Goal: Transaction & Acquisition: Subscribe to service/newsletter

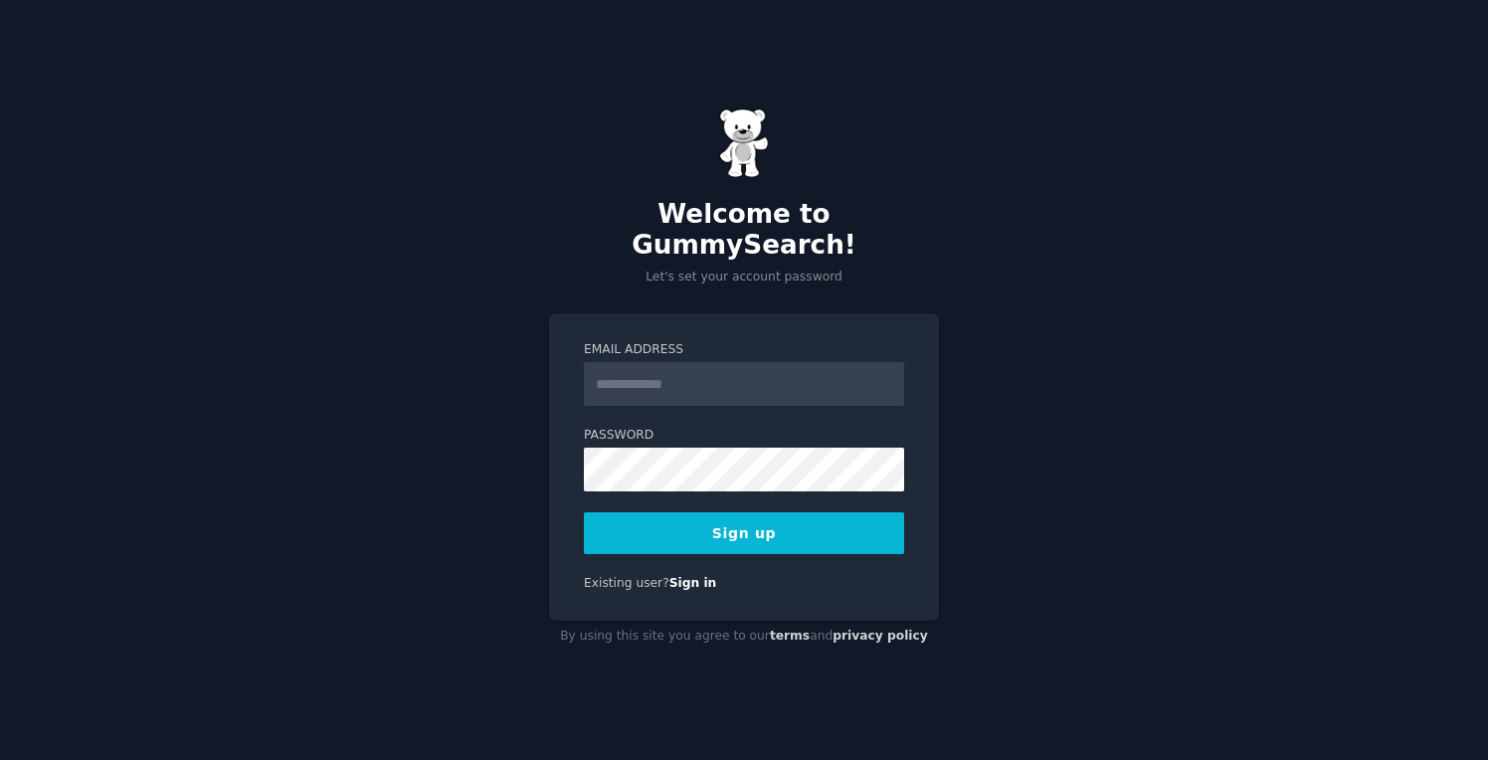
click at [657, 364] on input "Email Address" at bounding box center [744, 384] width 320 height 44
type input "**********"
click at [691, 481] on form "**********" at bounding box center [744, 447] width 320 height 213
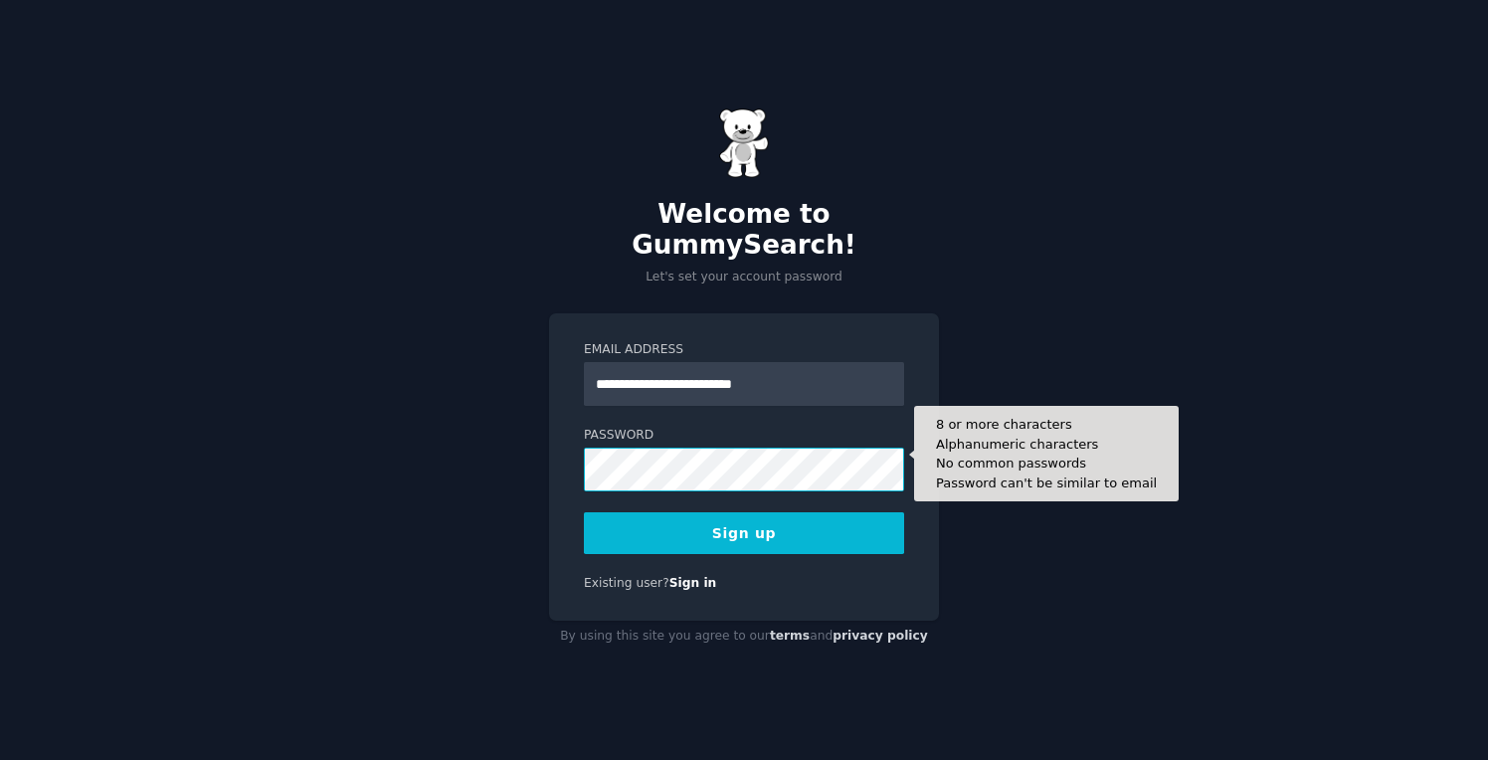
click at [584, 512] on button "Sign up" at bounding box center [744, 533] width 320 height 42
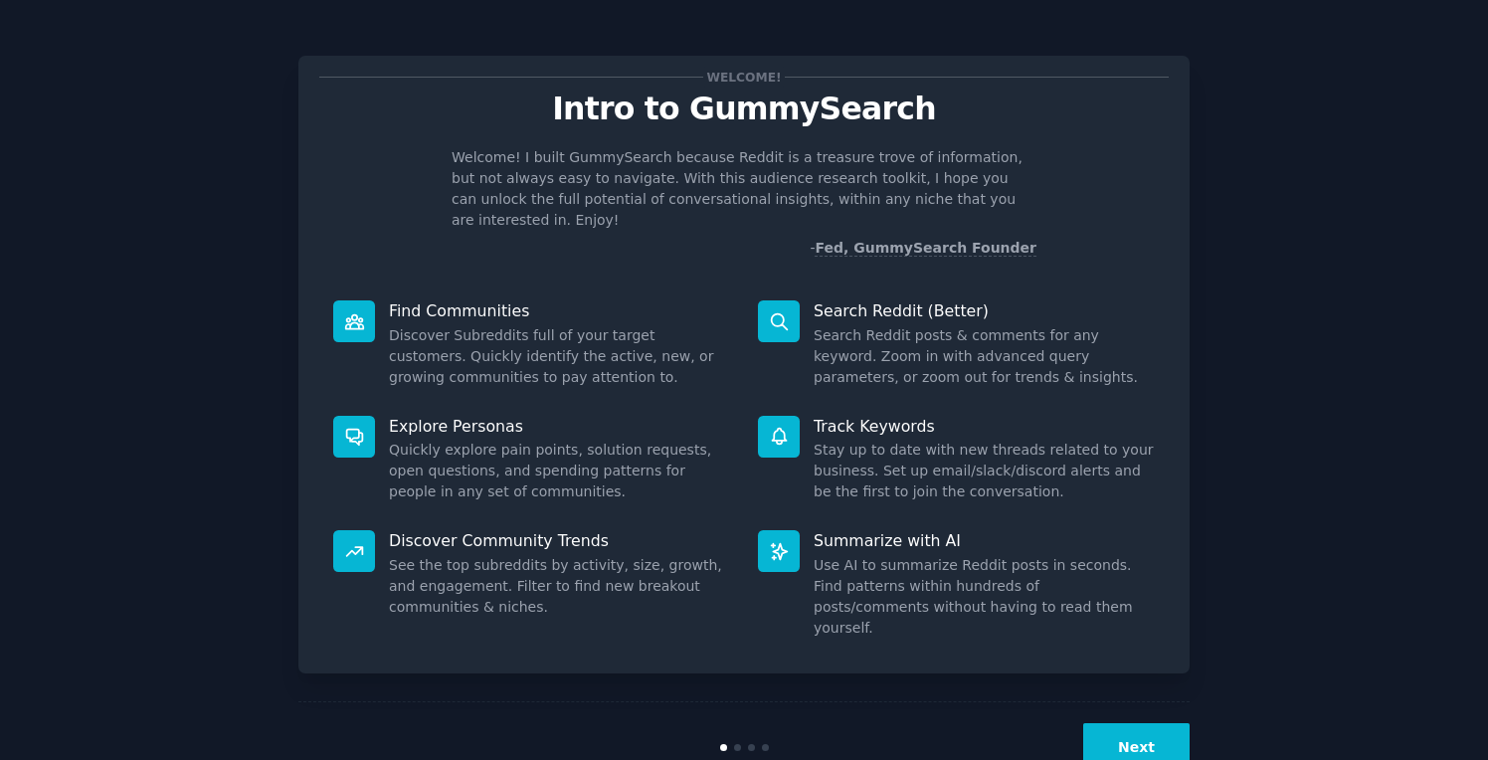
click at [1122, 723] on button "Next" at bounding box center [1137, 747] width 106 height 49
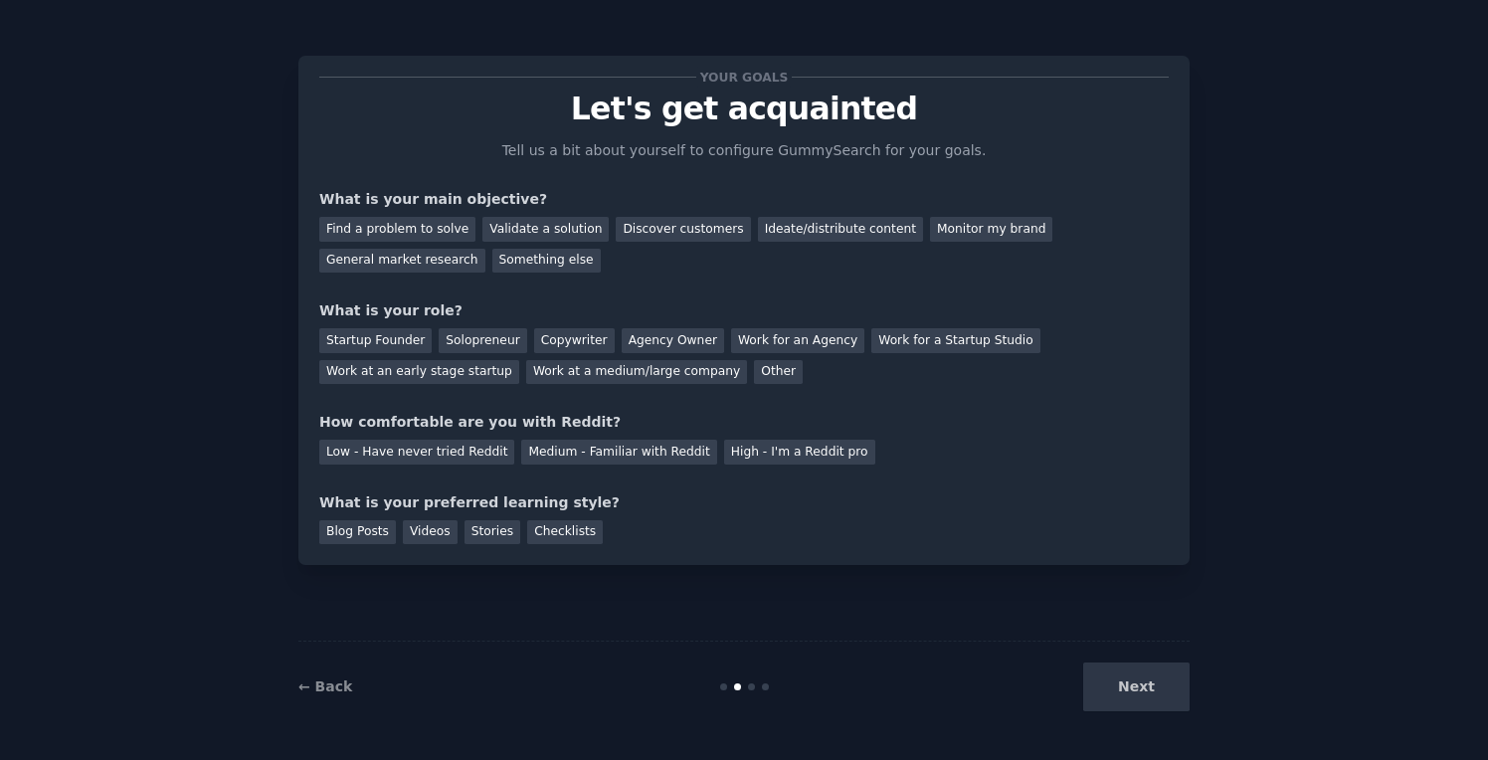
click at [1122, 703] on div "Next" at bounding box center [1040, 687] width 297 height 49
click at [418, 232] on div "Find a problem to solve" at bounding box center [397, 229] width 156 height 25
click at [568, 228] on div "Validate a solution" at bounding box center [546, 229] width 126 height 25
click at [443, 225] on div "Find a problem to solve" at bounding box center [397, 229] width 156 height 25
click at [497, 342] on div "Solopreneur" at bounding box center [483, 340] width 88 height 25
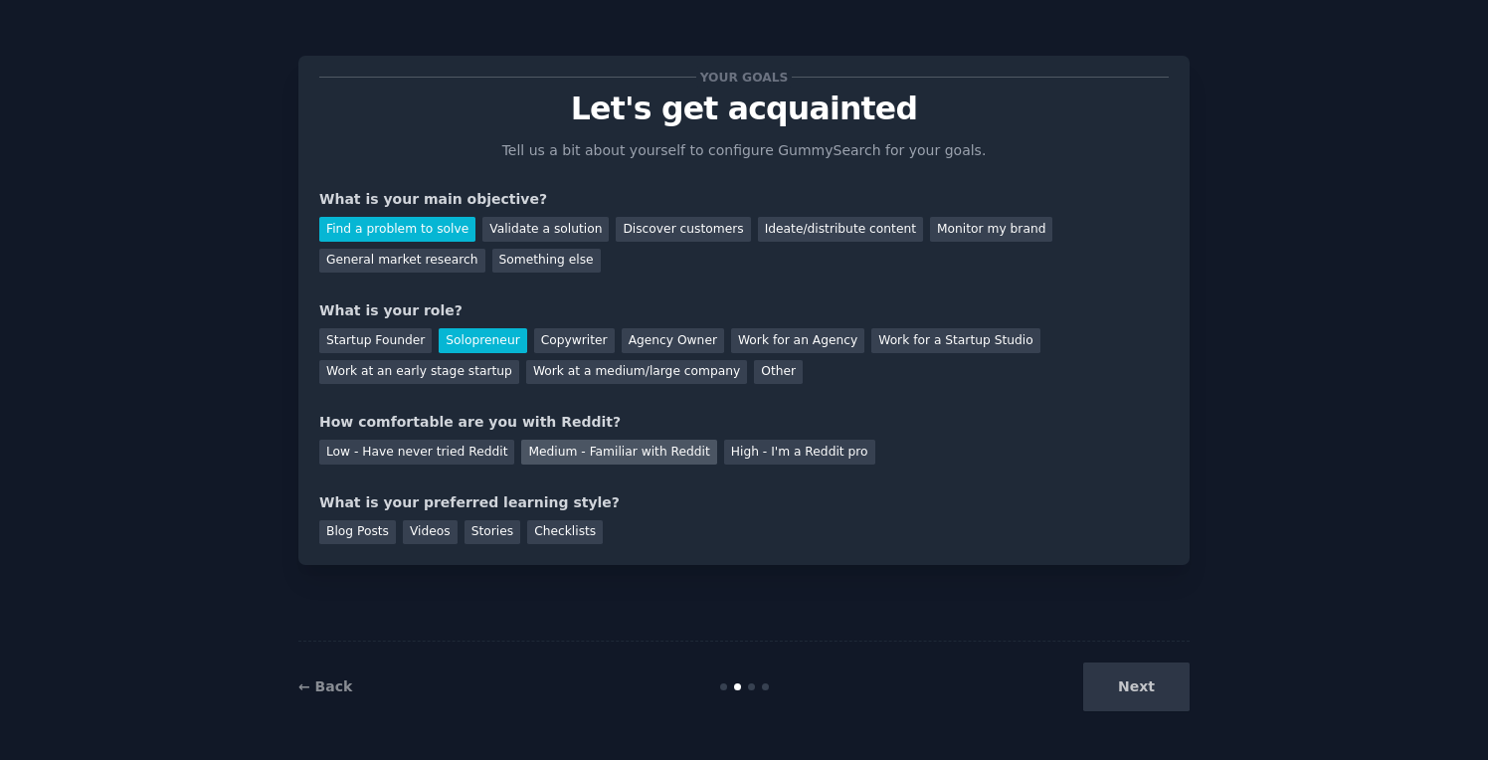
click at [616, 450] on div "Medium - Familiar with Reddit" at bounding box center [618, 452] width 195 height 25
click at [383, 525] on div "Blog Posts" at bounding box center [357, 532] width 77 height 25
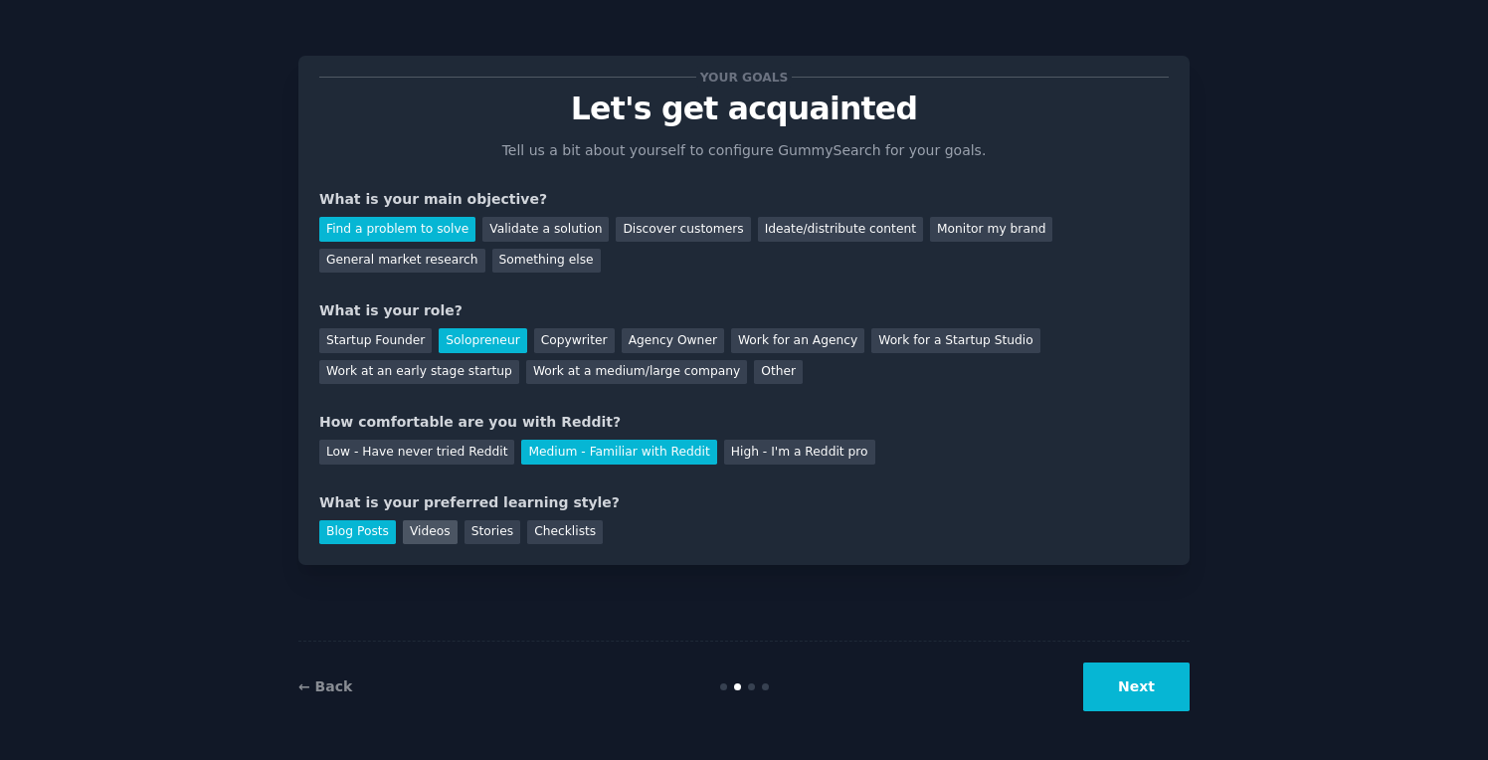
click at [435, 525] on div "Videos" at bounding box center [430, 532] width 55 height 25
click at [393, 525] on div "Blog Posts" at bounding box center [357, 532] width 77 height 25
click at [1166, 692] on button "Next" at bounding box center [1137, 687] width 106 height 49
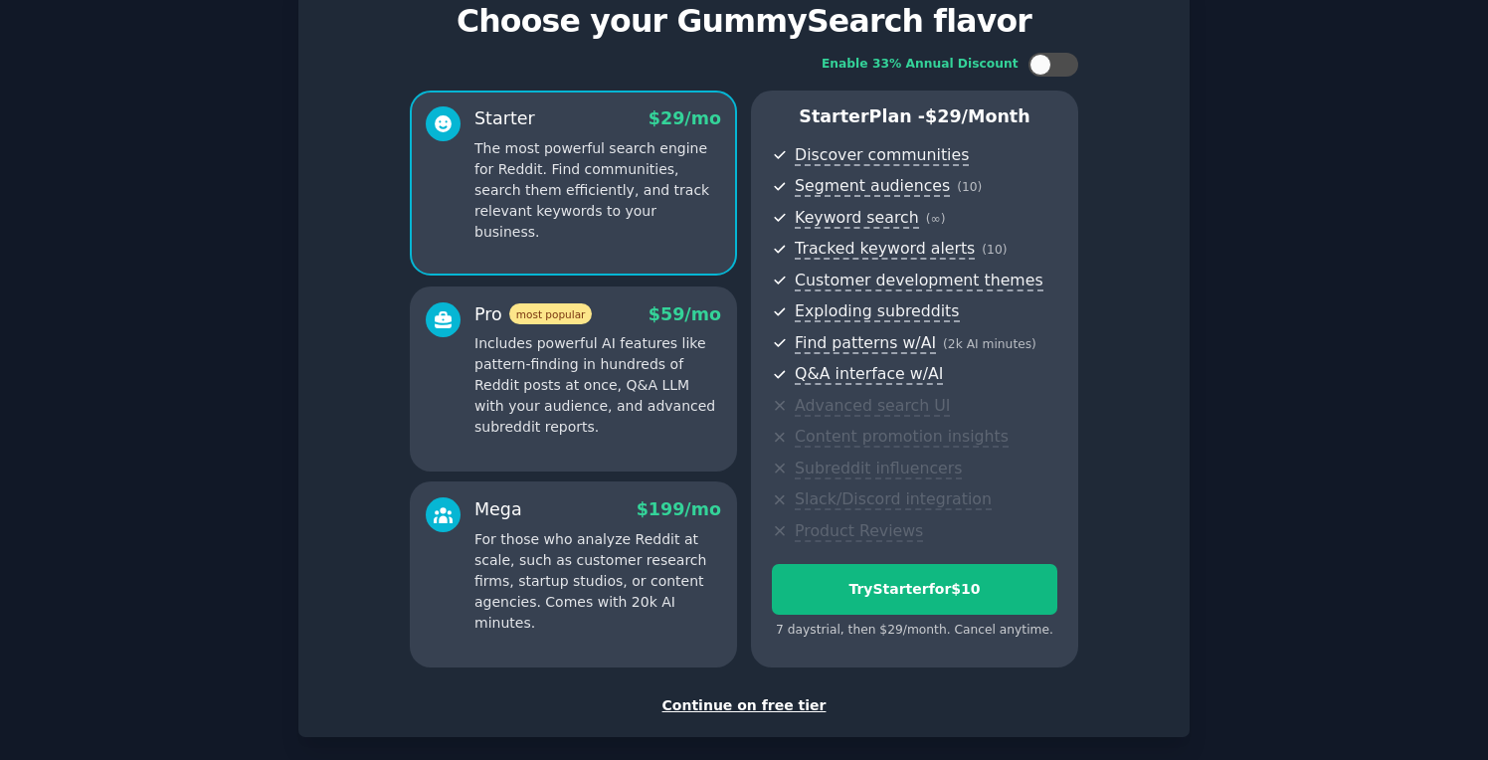
scroll to position [73, 0]
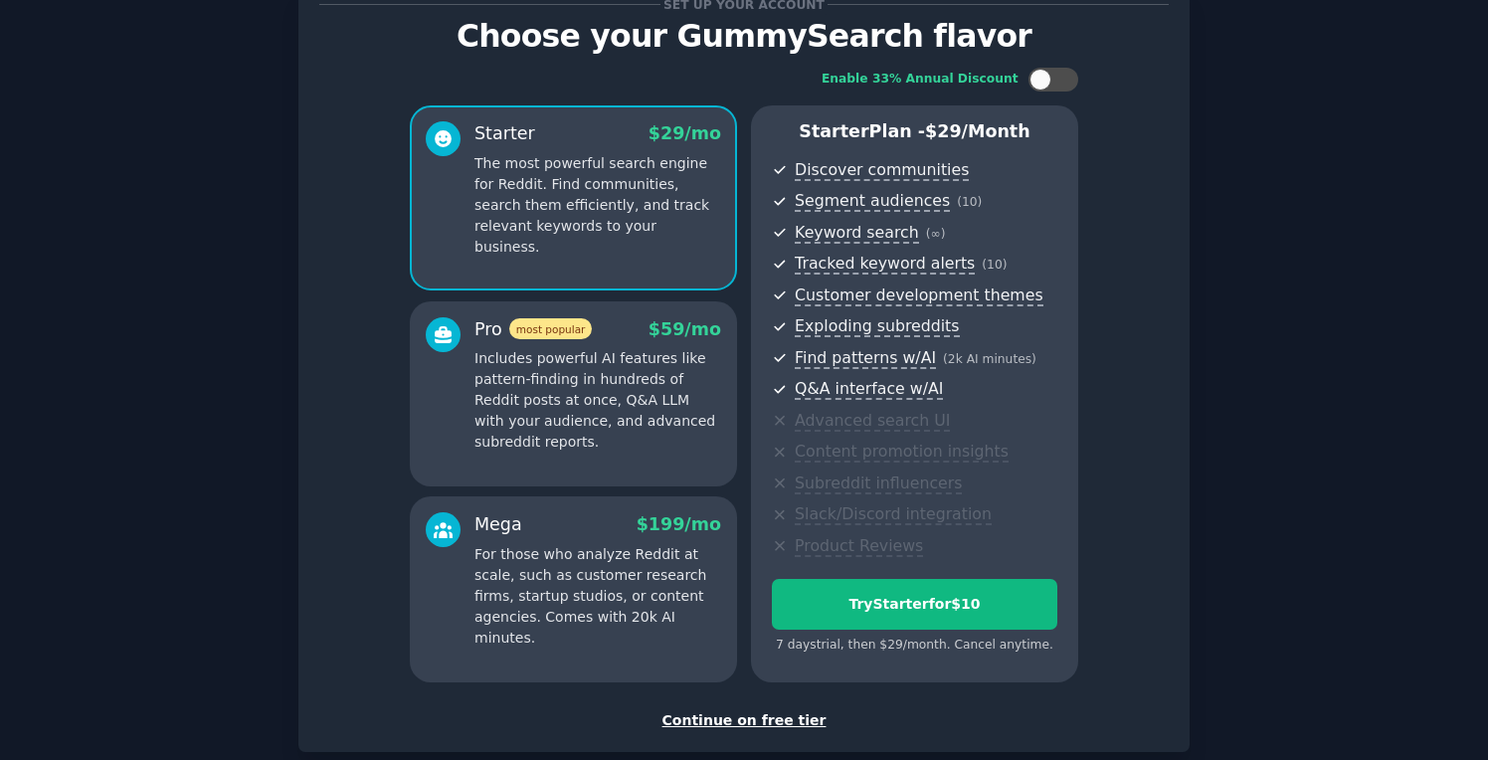
click at [702, 719] on div "Continue on free tier" at bounding box center [744, 720] width 850 height 21
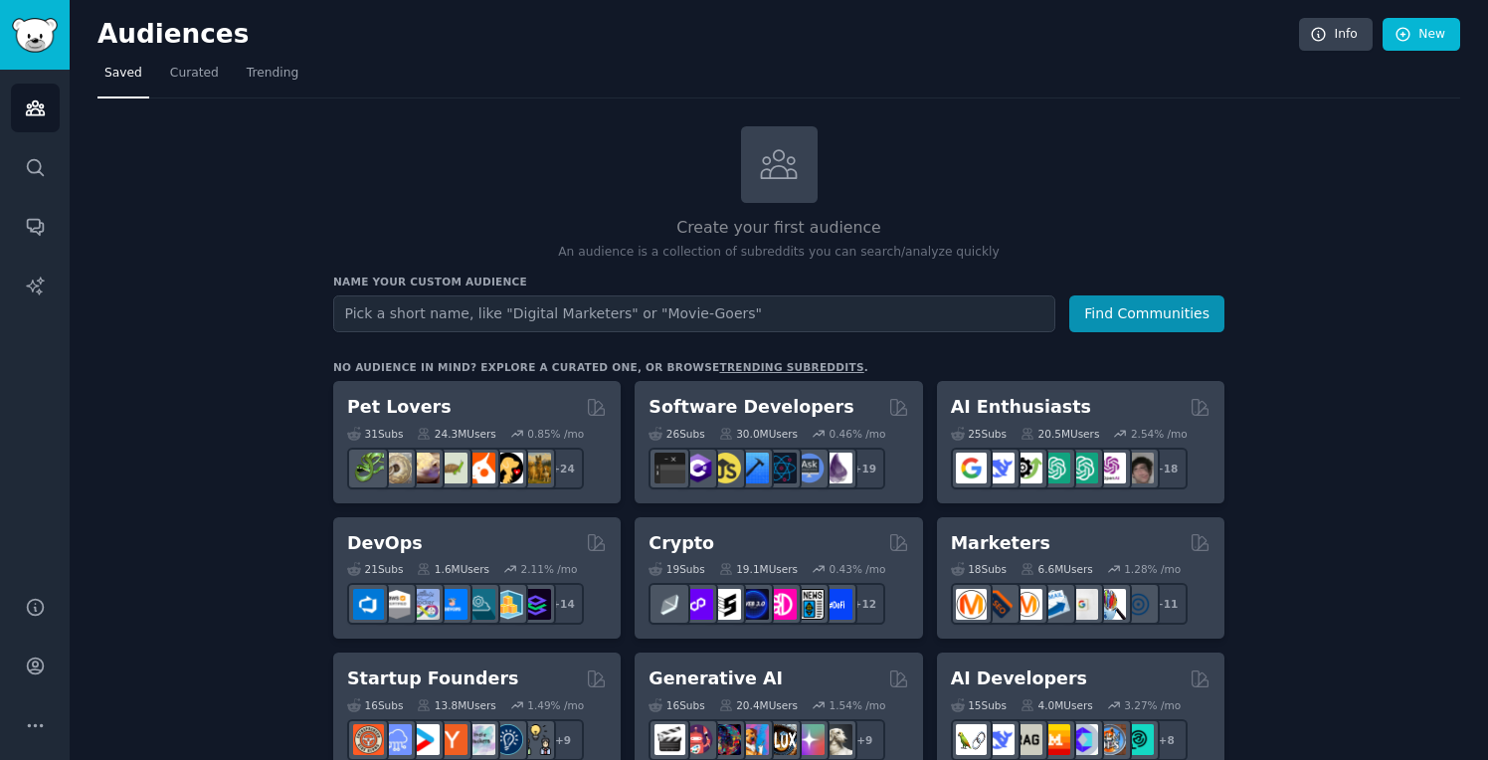
click at [780, 298] on input "text" at bounding box center [694, 314] width 722 height 37
type input "personal brand"
click at [1070, 296] on button "Find Communities" at bounding box center [1147, 314] width 155 height 37
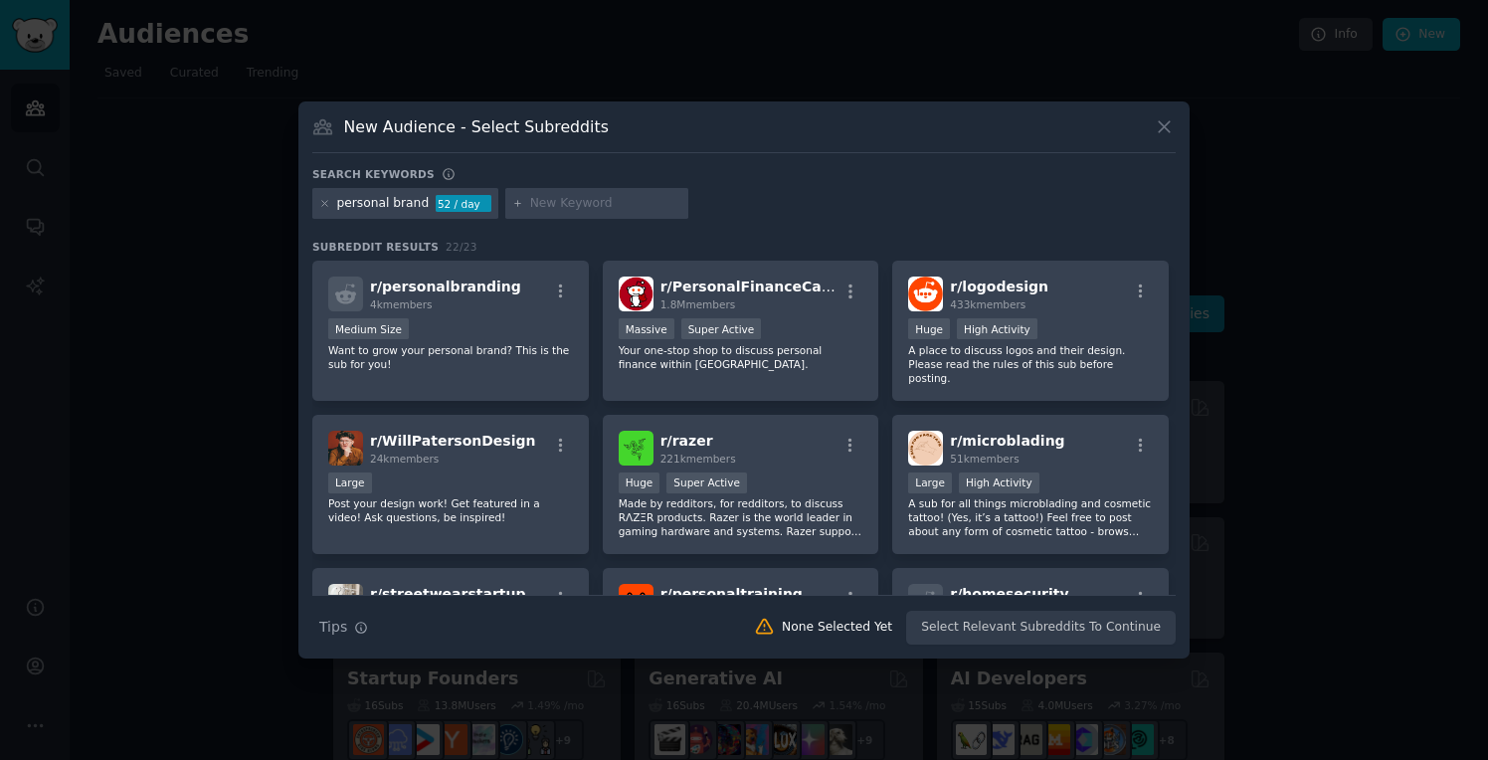
click at [1448, 27] on div at bounding box center [744, 380] width 1488 height 760
